Goal: Task Accomplishment & Management: Complete application form

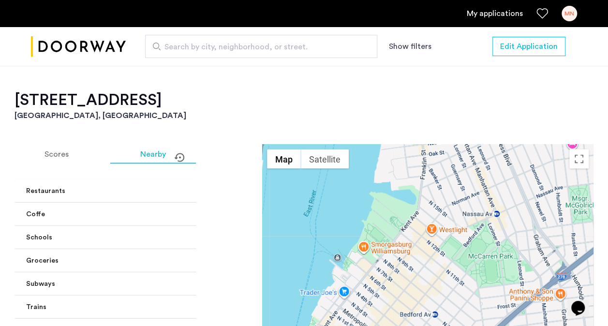
scroll to position [852, 0]
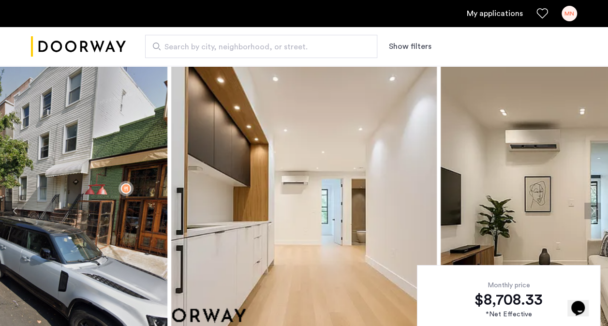
scroll to position [205, 0]
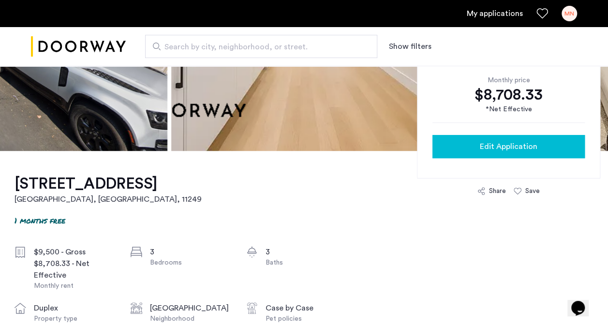
click at [476, 149] on div "Edit Application" at bounding box center [508, 147] width 137 height 12
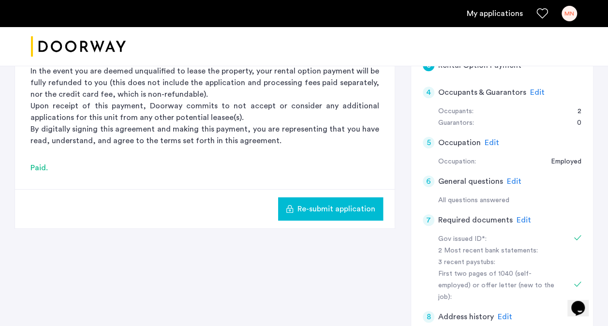
scroll to position [197, 0]
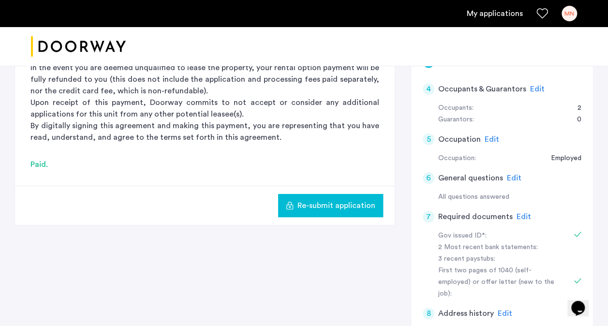
click at [518, 218] on span "Edit" at bounding box center [523, 217] width 15 height 8
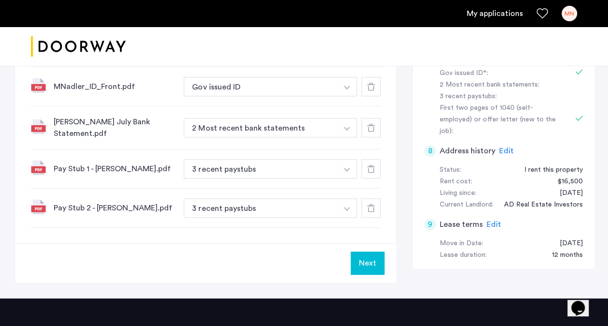
scroll to position [205, 0]
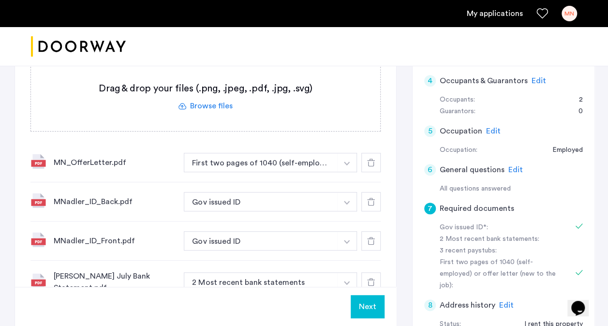
click at [211, 99] on label at bounding box center [205, 96] width 349 height 69
click at [0, 0] on input "file" at bounding box center [0, 0] width 0 height 0
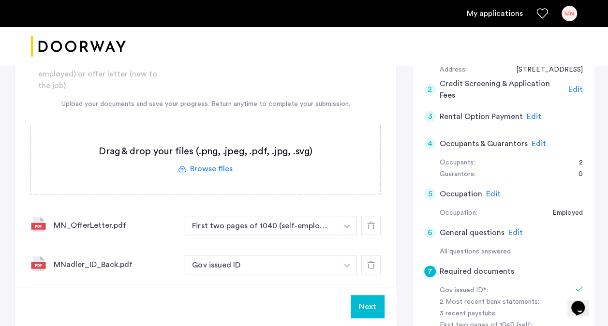
scroll to position [176, 0]
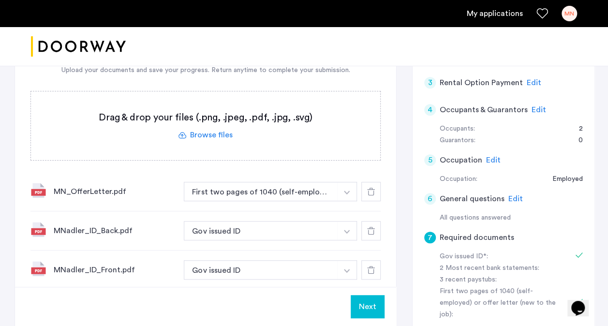
click at [218, 136] on label at bounding box center [205, 125] width 349 height 69
click at [0, 0] on input "file" at bounding box center [0, 0] width 0 height 0
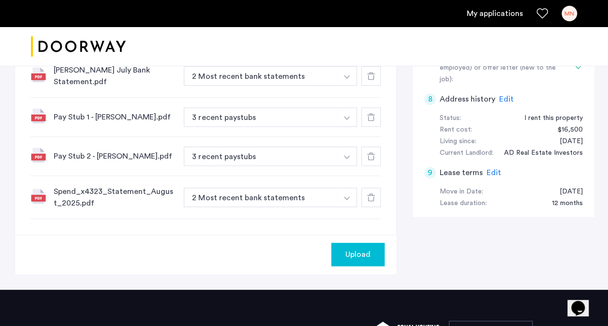
scroll to position [412, 0]
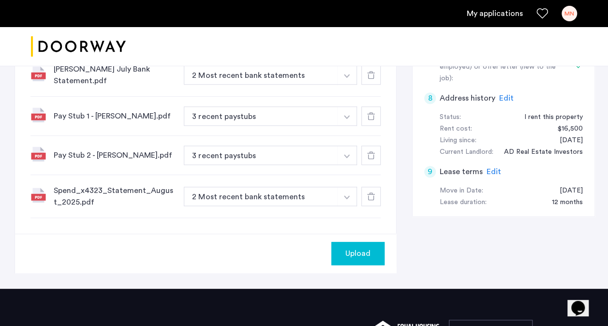
click at [343, 252] on div "Upload" at bounding box center [358, 254] width 38 height 12
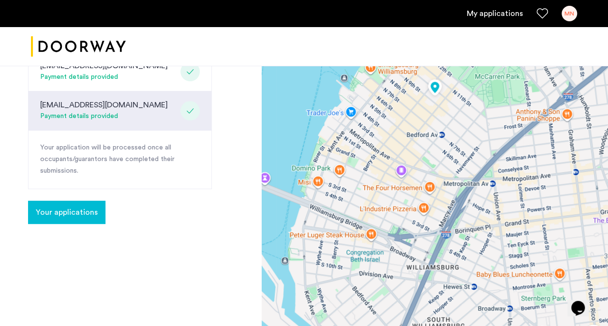
scroll to position [253, 0]
